Goal: Find specific page/section: Find specific page/section

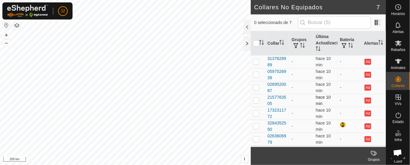
click at [252, 95] on div "Collares No Equipados 7 0 seleccionado de 7 Collar Grupos Última Actualización …" at bounding box center [193, 82] width 386 height 165
click at [150, 165] on html "J2 Horarios Alertas Rebaños Animales Collares VVs Estado Infra Mapa de Calor Ay…" at bounding box center [205, 82] width 410 height 165
click at [156, 165] on html "J2 Horarios Alertas Rebaños Animales Collares VVs Estado Infra Mapa de Calor Ay…" at bounding box center [205, 82] width 410 height 165
click at [112, 165] on html "J2 Horarios Alertas Rebaños Animales Collares VVs Estado Infra Mapa de Calor Ay…" at bounding box center [205, 82] width 410 height 165
click at [181, 0] on html "J2 Horarios Alertas Rebaños Animales Collares VVs Estado Infra Mapa de Calor Ay…" at bounding box center [205, 82] width 410 height 165
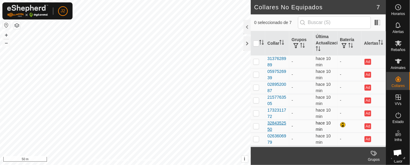
click at [271, 122] on div "3284352550" at bounding box center [277, 126] width 19 height 13
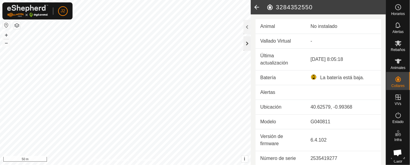
click at [248, 42] on div at bounding box center [246, 43] width 7 height 14
